Goal: Transaction & Acquisition: Subscribe to service/newsletter

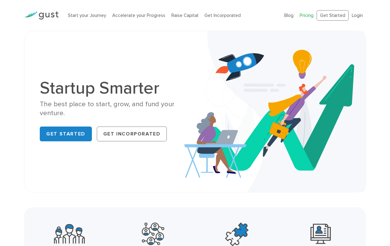
click at [307, 17] on link "Pricing" at bounding box center [307, 16] width 14 height 6
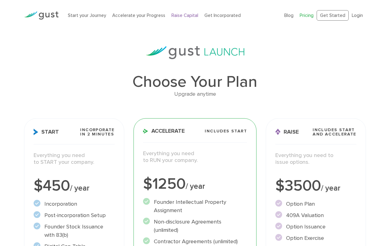
click at [190, 16] on link "Raise Capital" at bounding box center [184, 16] width 27 height 6
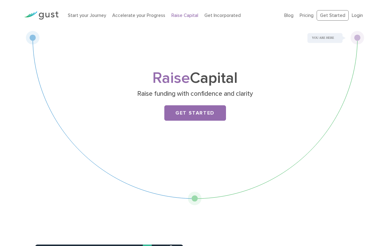
click at [211, 105] on div "Raise Capital Raise funding with confidence and clarity Get Started" at bounding box center [195, 104] width 244 height 67
click at [209, 116] on link "Get Started" at bounding box center [195, 112] width 62 height 15
